Goal: Task Accomplishment & Management: Use online tool/utility

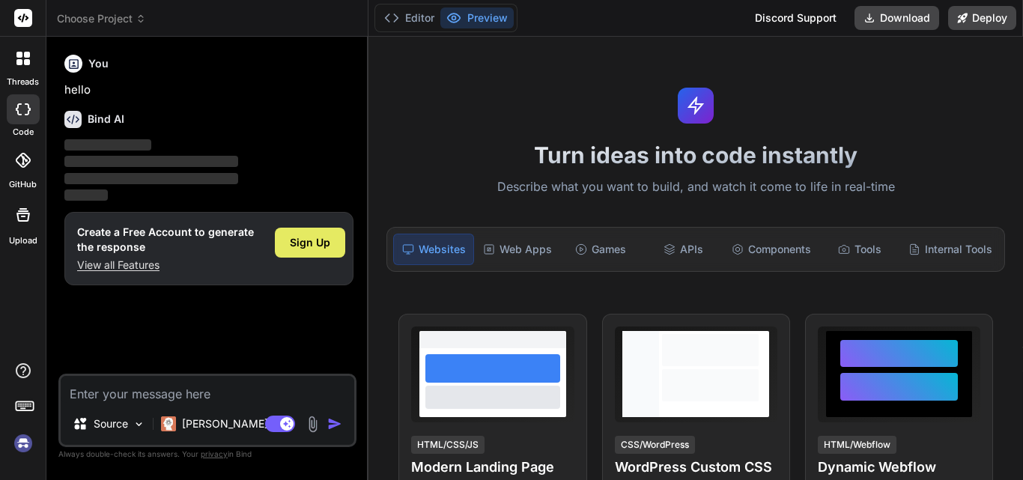
click at [321, 243] on span "Sign Up" at bounding box center [310, 242] width 40 height 15
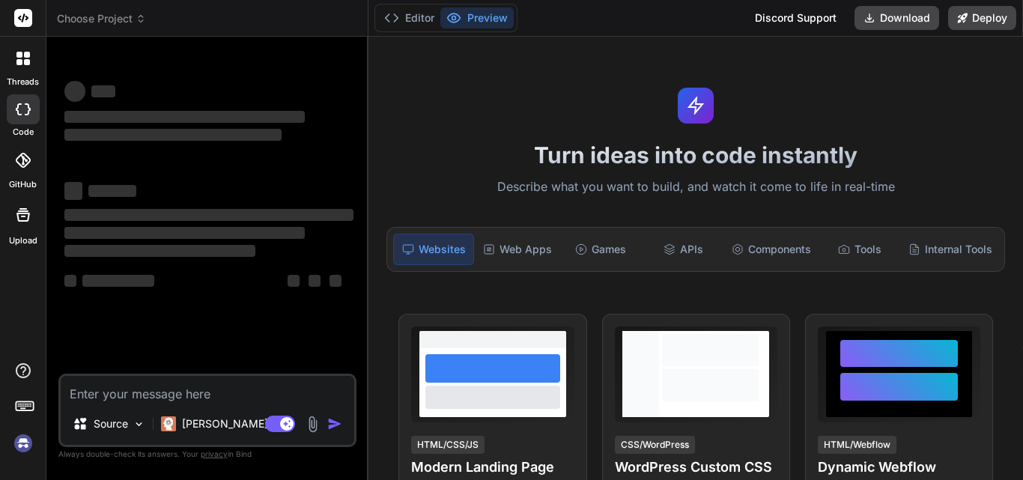
scroll to position [28, 0]
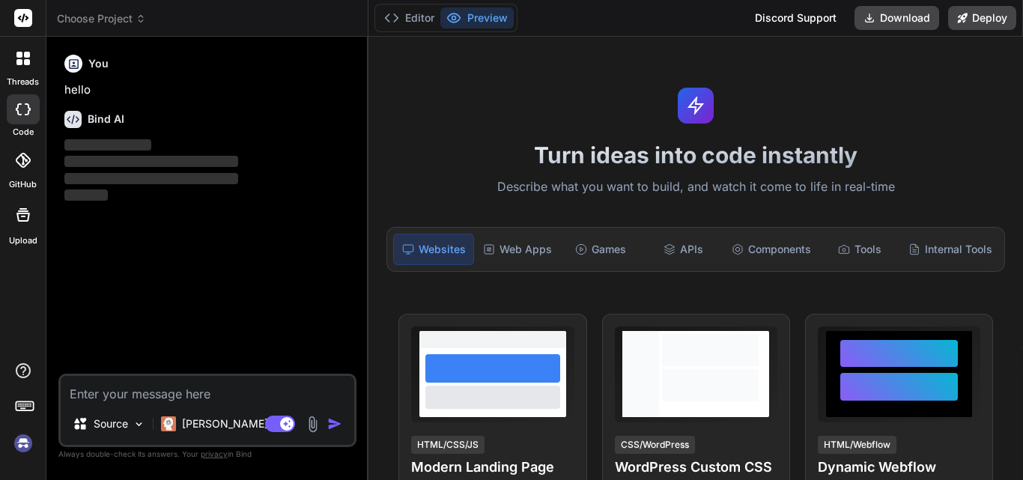
type textarea "x"
click at [161, 390] on textarea at bounding box center [208, 389] width 294 height 27
type textarea "h"
type textarea "x"
type textarea "hi"
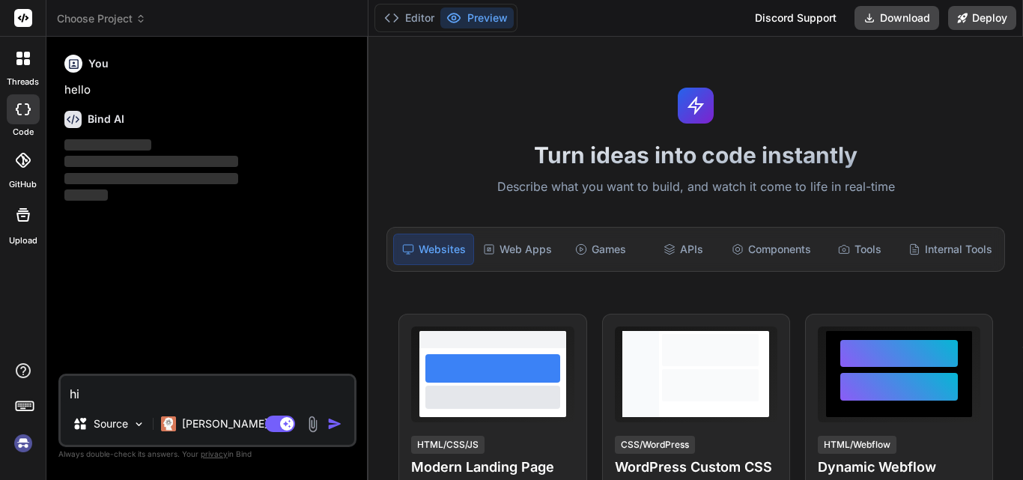
type textarea "x"
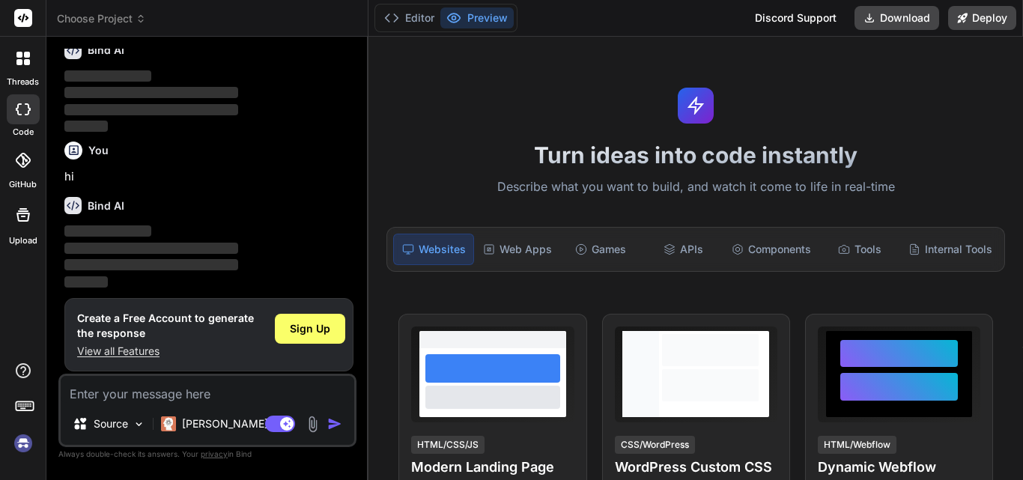
scroll to position [74, 0]
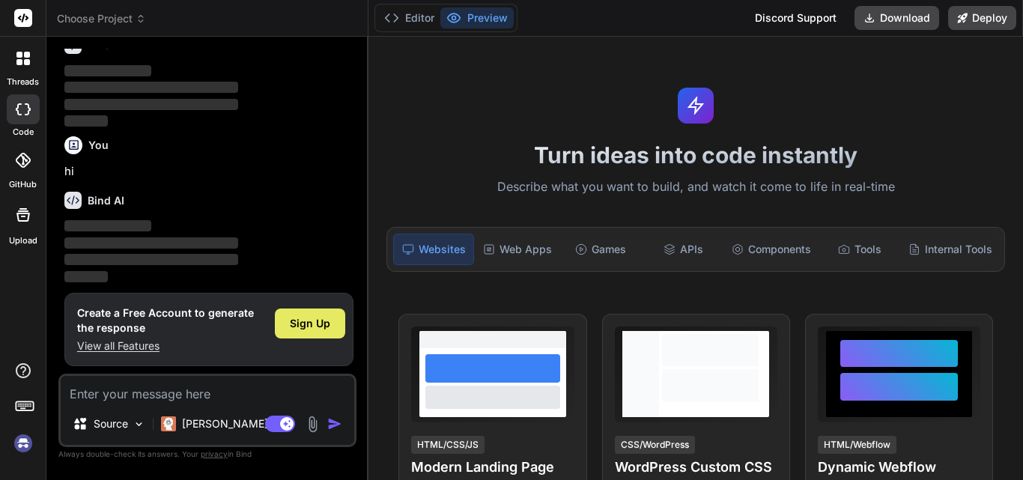
click at [315, 329] on span "Sign Up" at bounding box center [310, 323] width 40 height 15
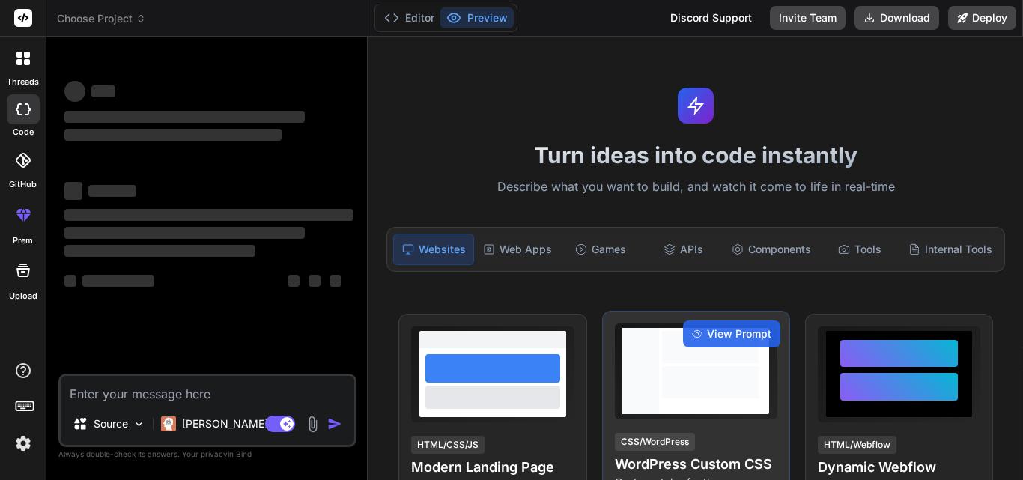
scroll to position [0, 0]
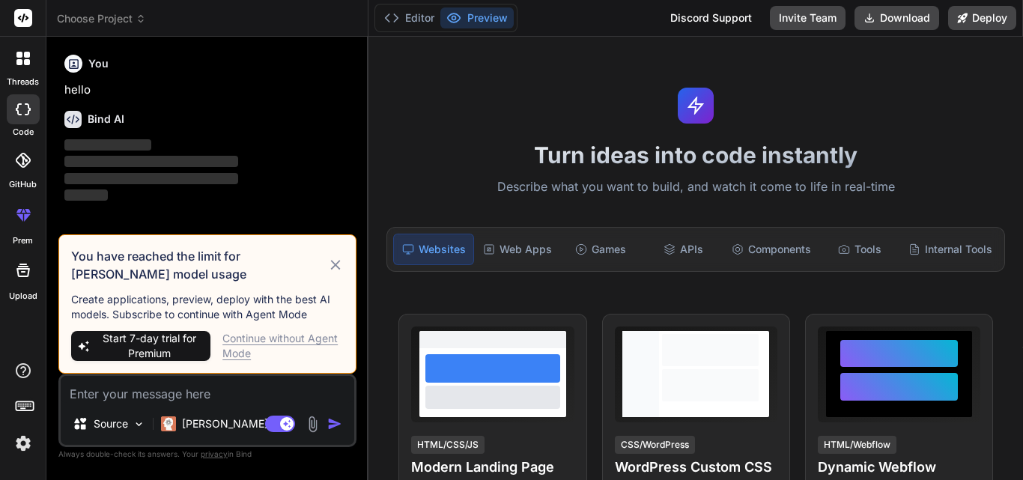
click at [157, 399] on textarea at bounding box center [208, 389] width 294 height 27
click at [242, 348] on div "Continue without Agent Mode" at bounding box center [283, 346] width 121 height 30
type textarea "x"
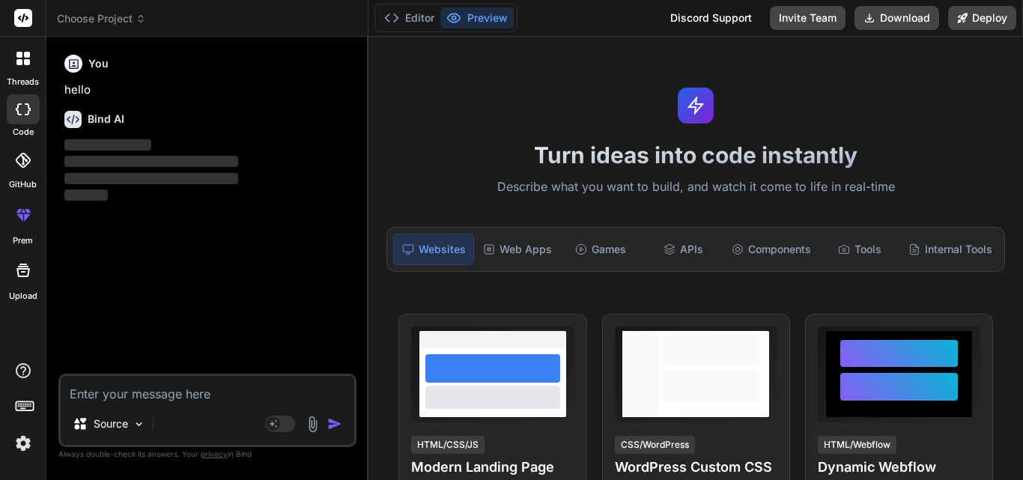
click at [197, 393] on textarea at bounding box center [208, 389] width 294 height 27
paste textarea "The following issues were detected in your most recent Remote - SSH session Ctr…"
type textarea "The following issues were detected in your most recent Remote - SSH session Ctr…"
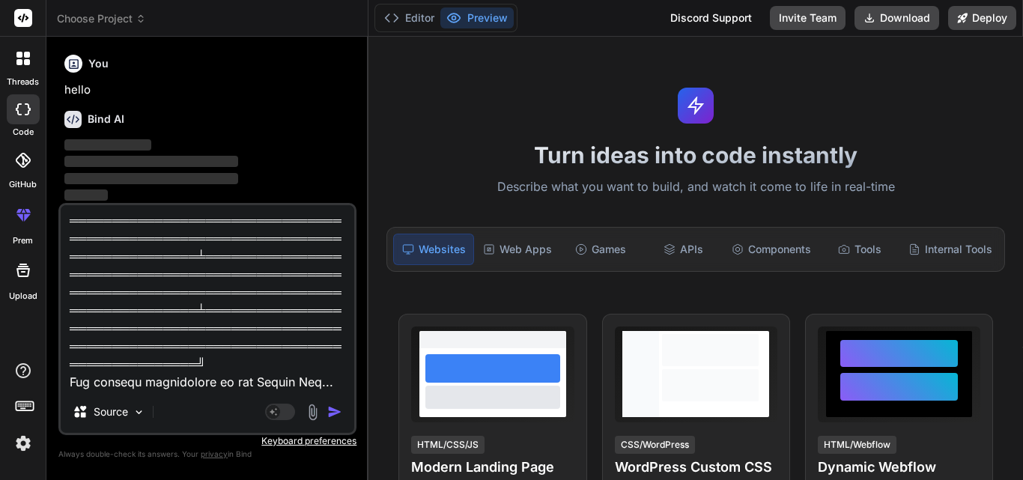
type textarea "x"
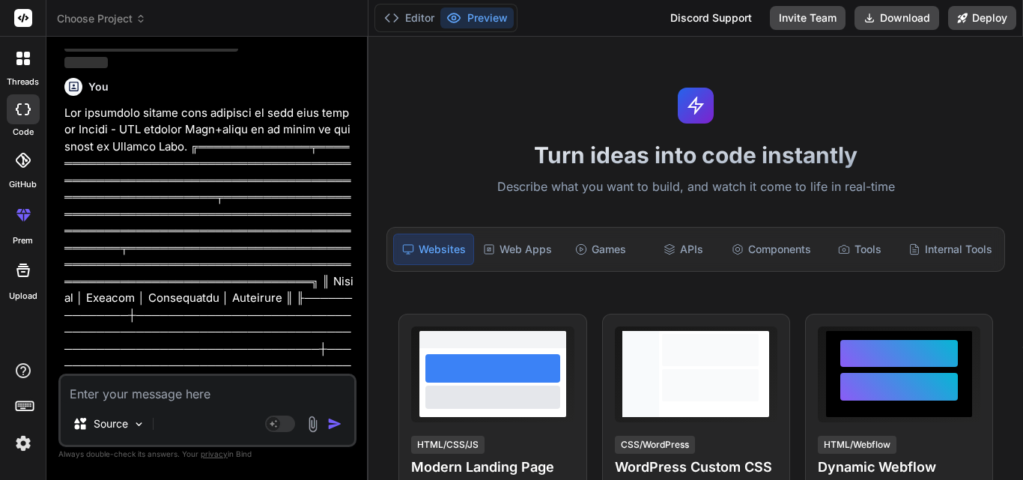
scroll to position [156, 0]
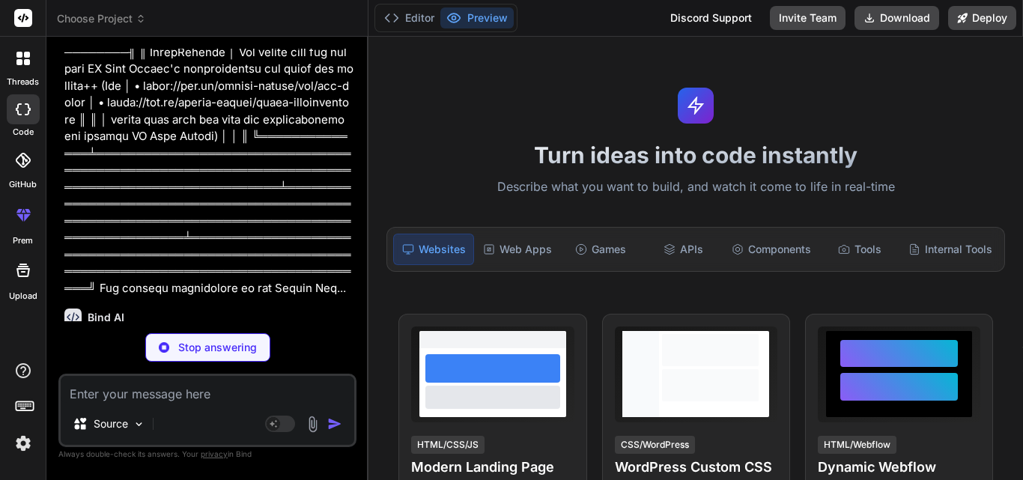
type textarea "x"
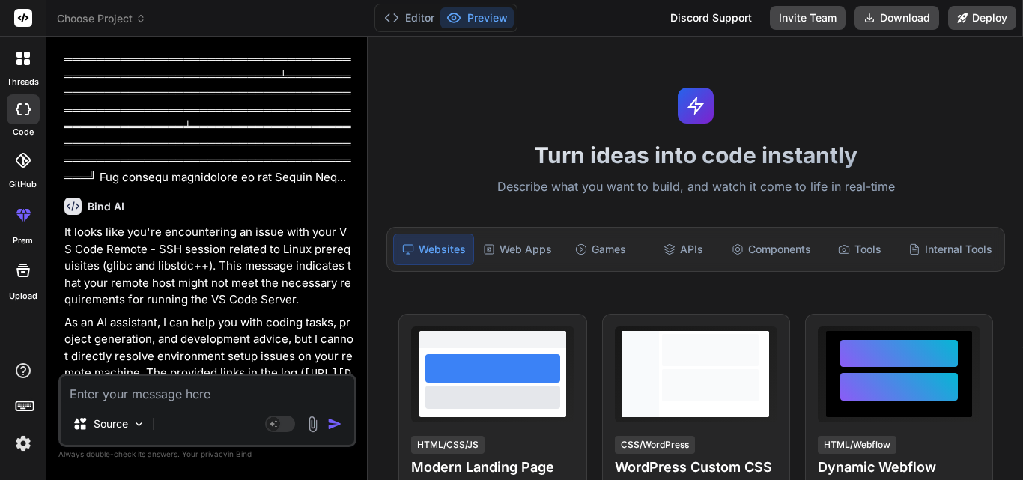
scroll to position [760, 0]
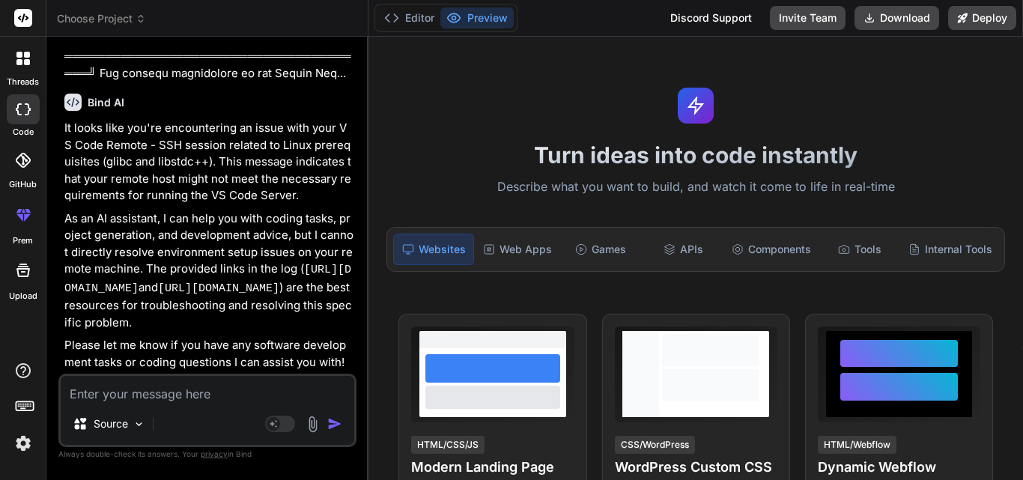
click at [101, 387] on textarea at bounding box center [208, 389] width 294 height 27
paste textarea "[17:01:14.254] ------ [17:01:14.254] ---------- [Session Summary] ----------- […"
type textarea "[17:01:14.254] ------ [17:01:14.254] ---------- [Session Summary] ----------- […"
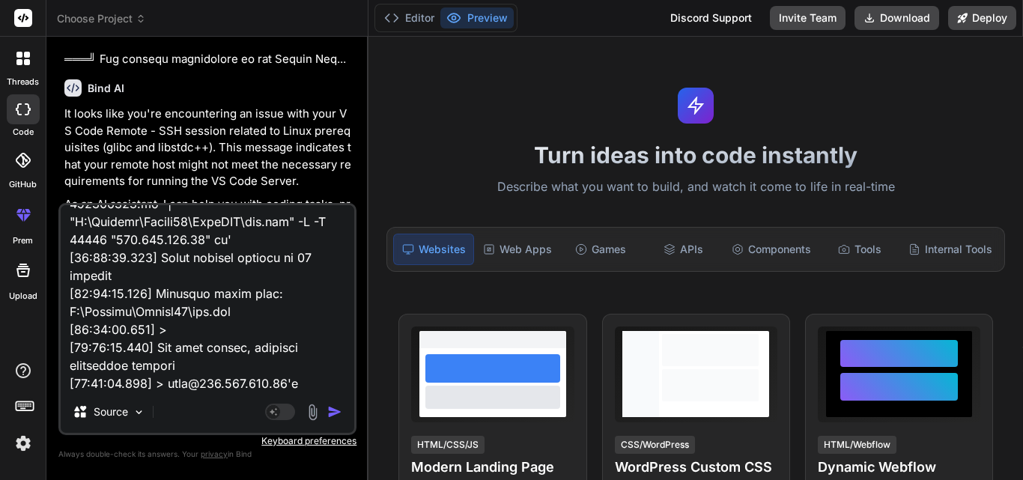
type textarea "x"
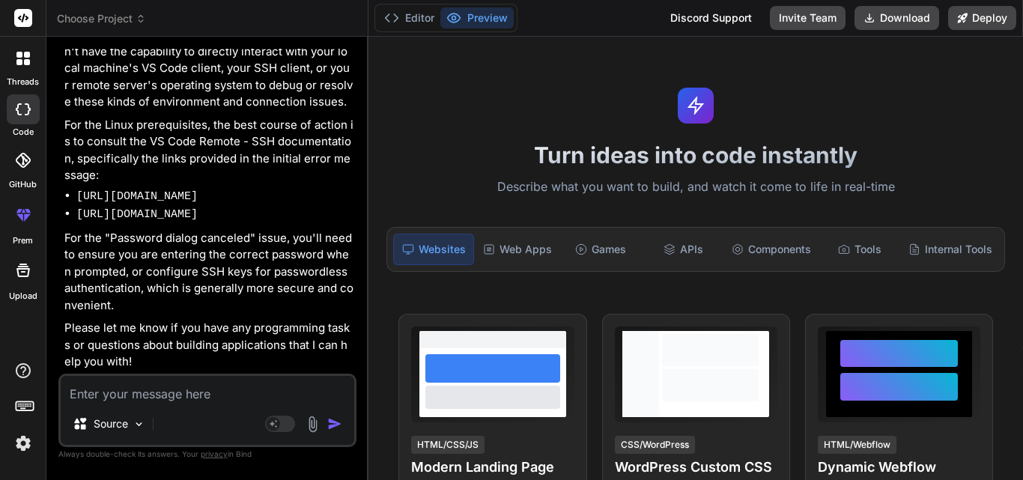
scroll to position [2381, 0]
click at [23, 112] on icon at bounding box center [23, 109] width 15 height 12
click at [25, 24] on rect at bounding box center [23, 18] width 18 height 18
click at [25, 18] on rect at bounding box center [23, 18] width 18 height 18
click at [21, 58] on icon at bounding box center [22, 58] width 13 height 13
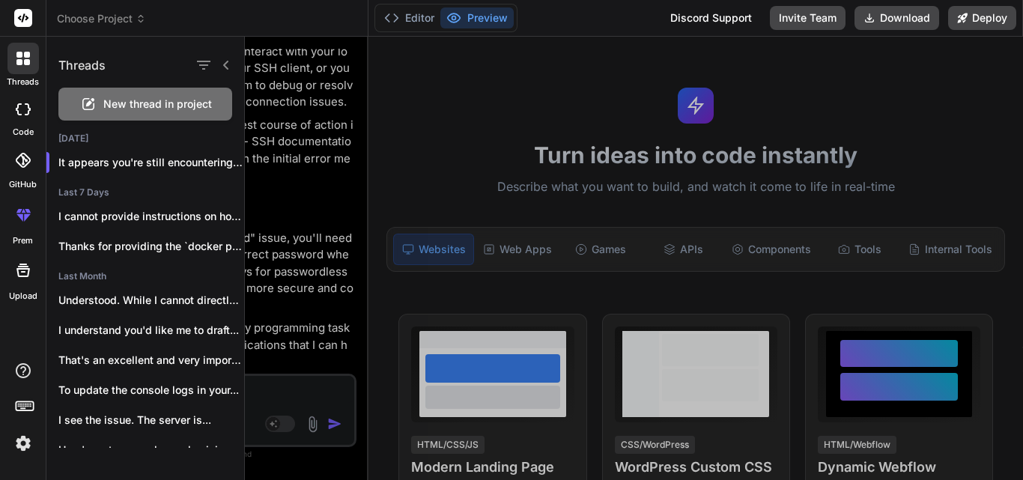
click at [163, 105] on span "New thread in project" at bounding box center [157, 104] width 109 height 15
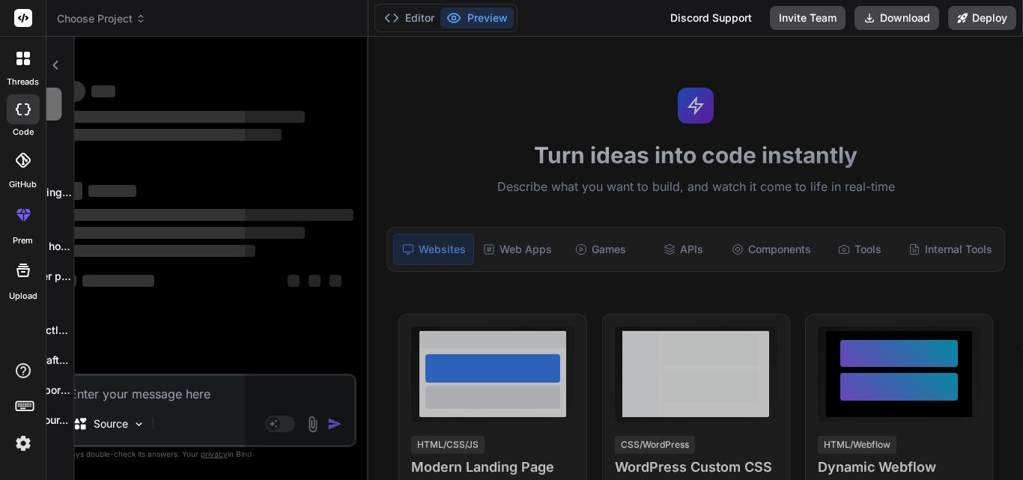
scroll to position [85, 0]
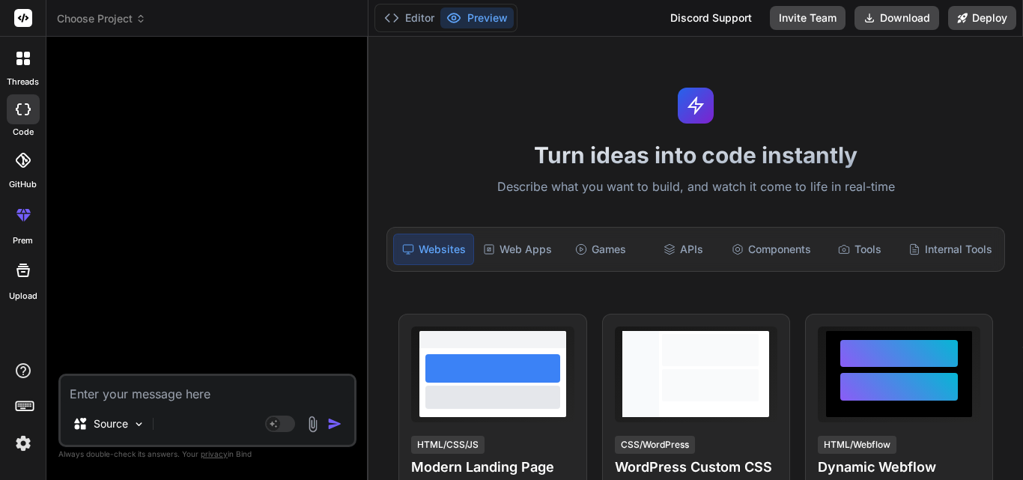
drag, startPoint x: 22, startPoint y: 112, endPoint x: 206, endPoint y: 98, distance: 184.1
click at [206, 98] on div at bounding box center [208, 211] width 295 height 325
drag, startPoint x: 0, startPoint y: 115, endPoint x: 10, endPoint y: 115, distance: 10.5
click at [0, 115] on div "code" at bounding box center [23, 113] width 46 height 50
click at [22, 115] on icon at bounding box center [23, 109] width 15 height 12
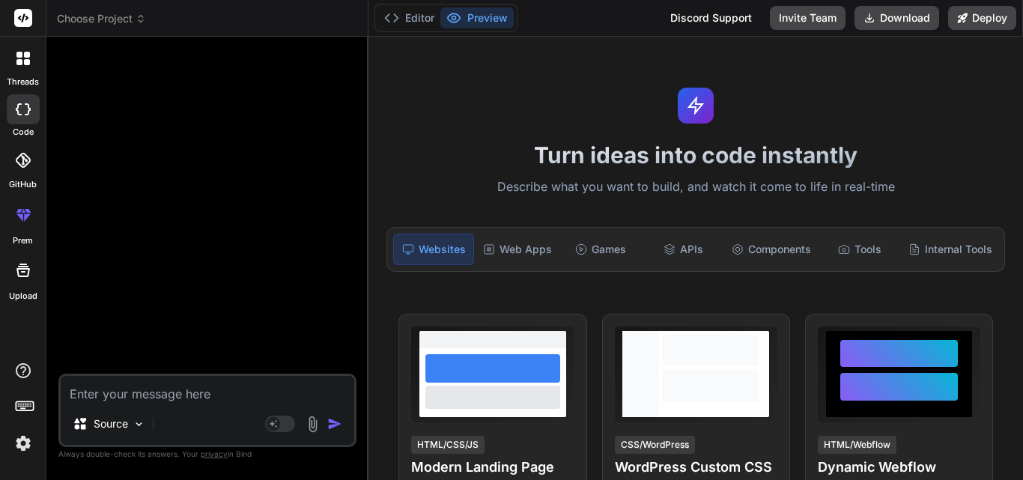
click at [27, 67] on div at bounding box center [22, 58] width 31 height 31
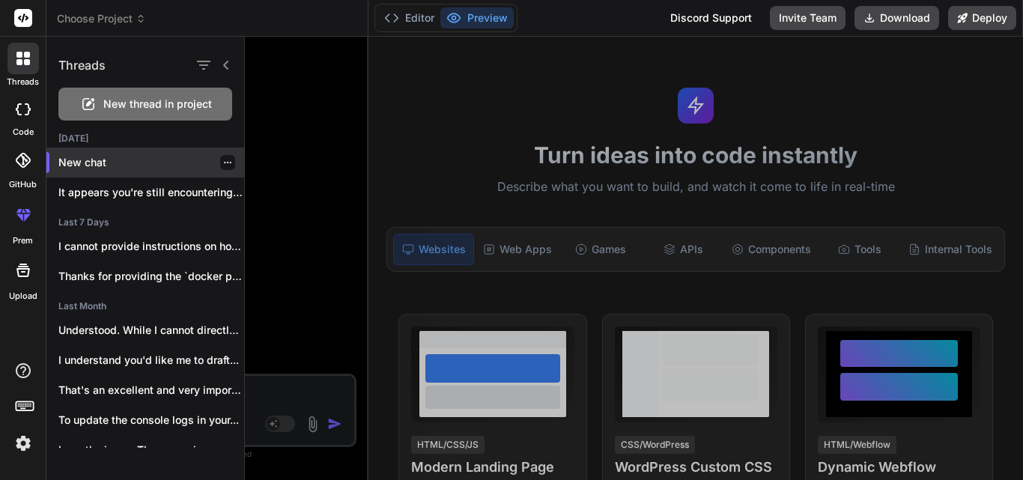
click at [90, 158] on p "New chat" at bounding box center [151, 162] width 186 height 15
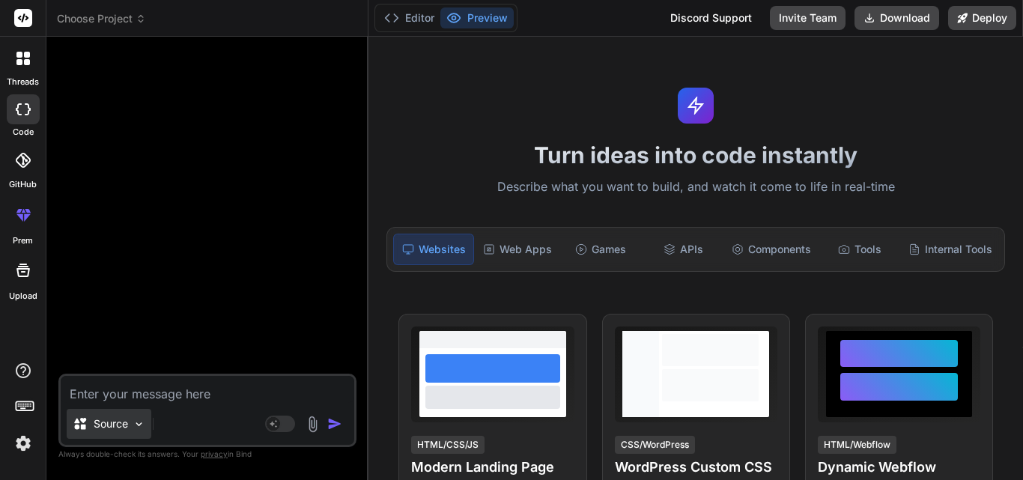
click at [138, 424] on img at bounding box center [139, 424] width 13 height 13
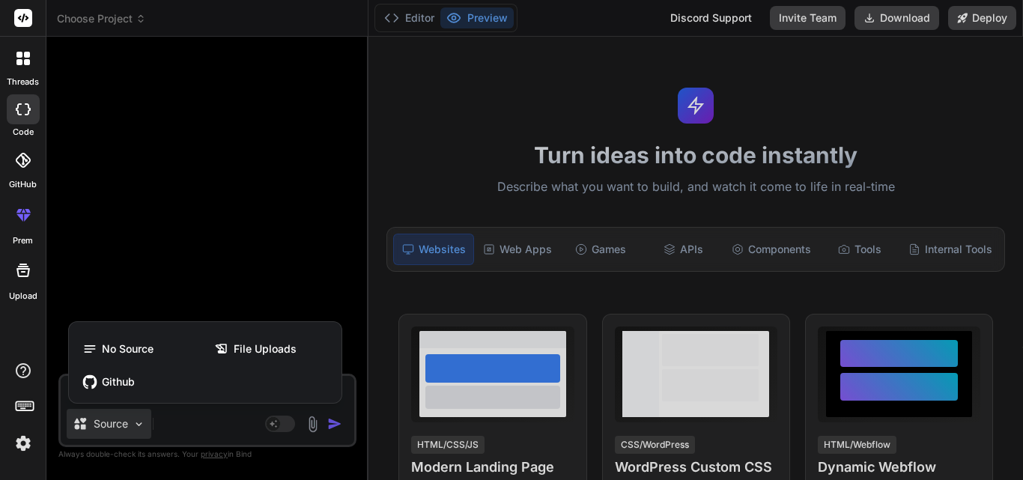
click at [193, 270] on div at bounding box center [511, 240] width 1023 height 480
type textarea "x"
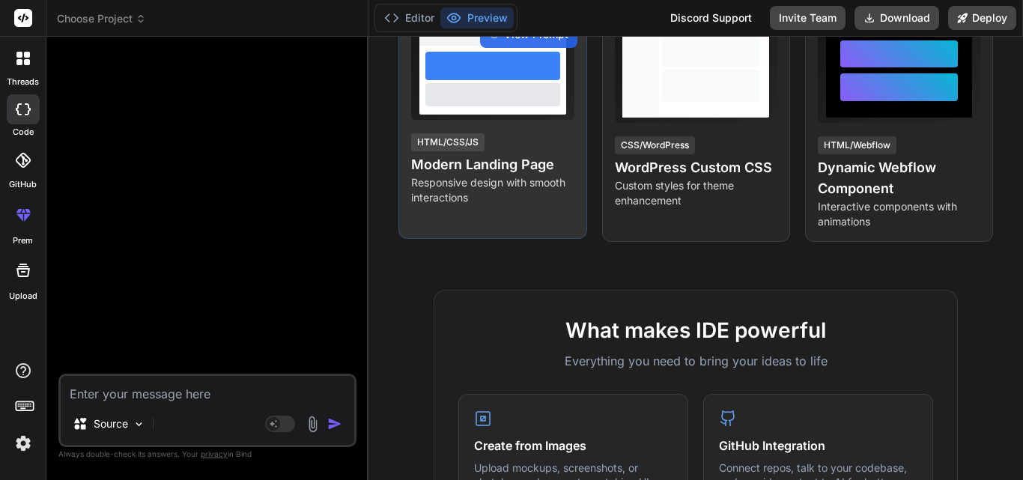
scroll to position [0, 0]
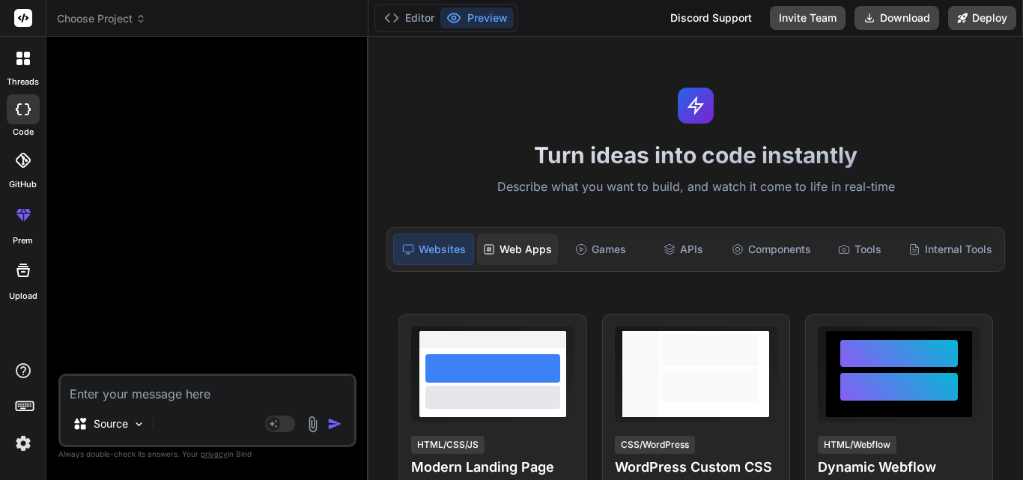
click at [512, 249] on div "Web Apps" at bounding box center [517, 249] width 81 height 31
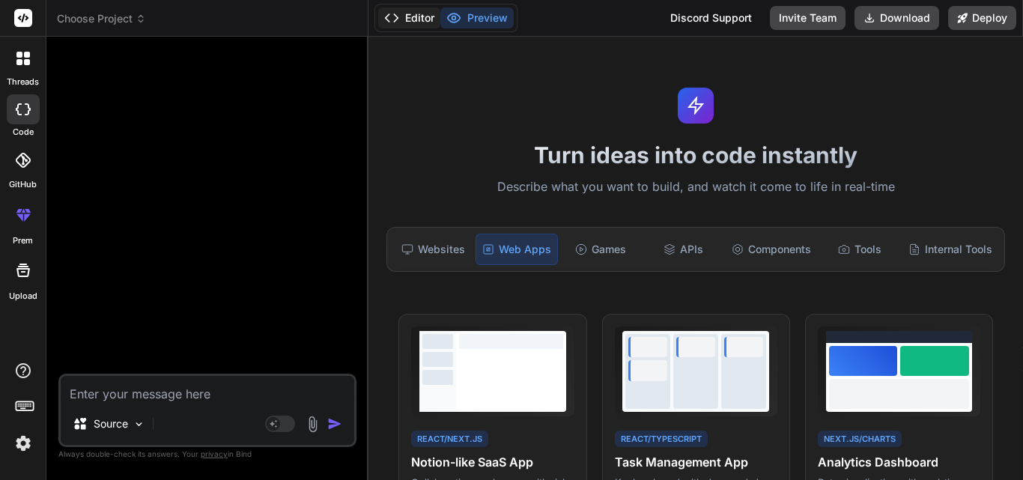
click at [413, 19] on button "Editor" at bounding box center [409, 17] width 62 height 21
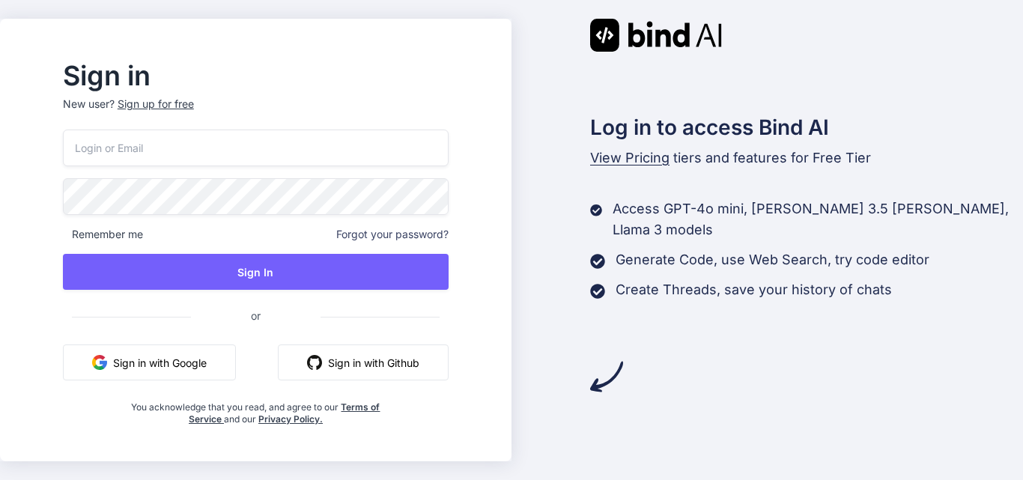
click at [159, 153] on input "email" at bounding box center [256, 148] width 386 height 37
type input "[EMAIL_ADDRESS][DOMAIN_NAME]"
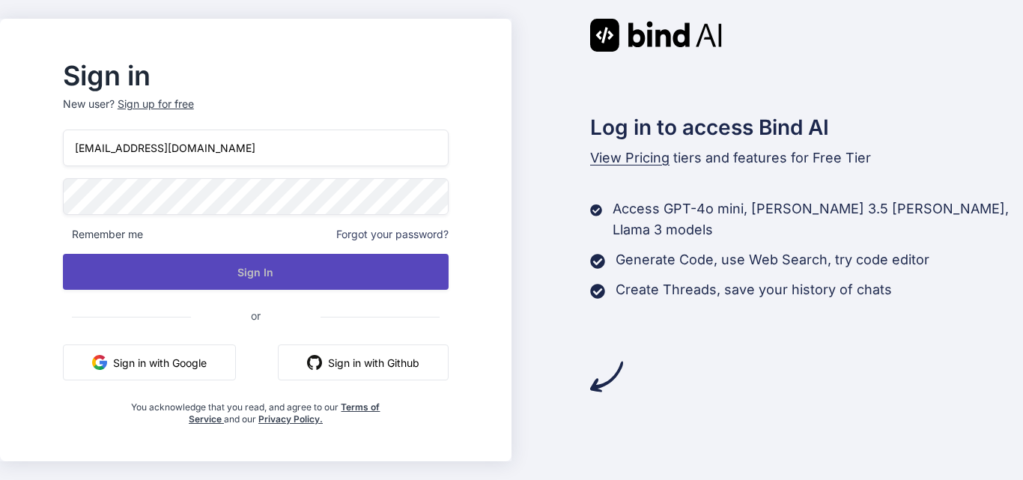
click at [274, 286] on button "Sign In" at bounding box center [256, 272] width 386 height 36
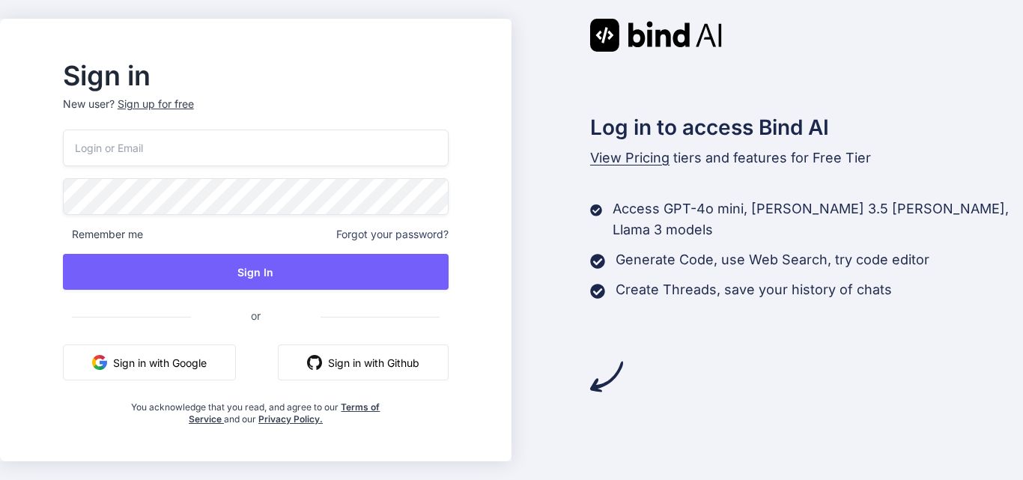
click at [163, 148] on input "email" at bounding box center [256, 148] width 386 height 37
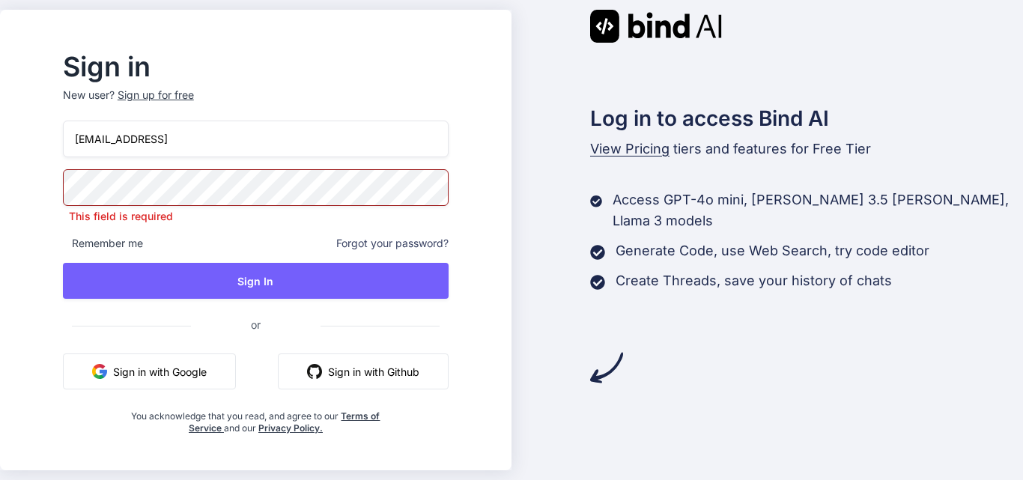
click at [243, 152] on input "[EMAIL_ADDRESS]" at bounding box center [256, 139] width 386 height 37
type input "[EMAIL_ADDRESS][DOMAIN_NAME]"
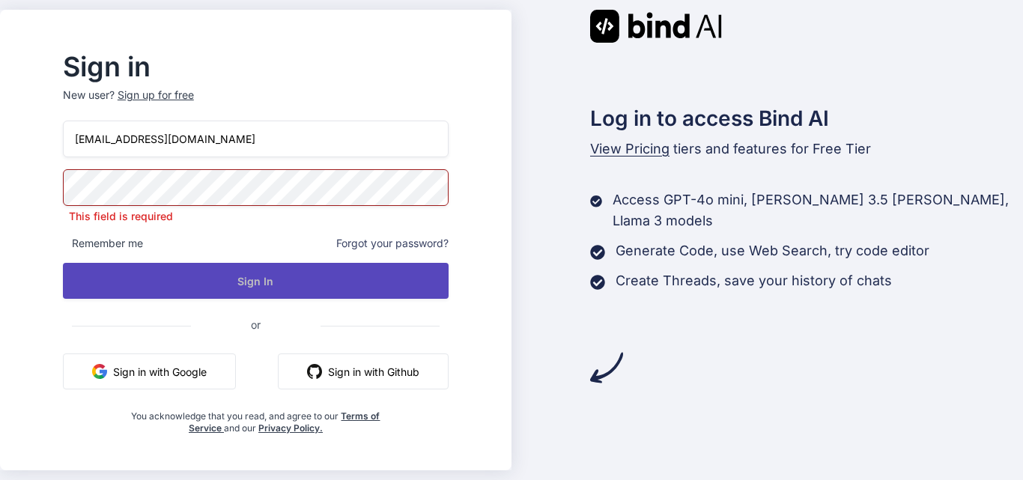
click at [315, 269] on button "Sign In" at bounding box center [256, 281] width 386 height 36
